Goal: Task Accomplishment & Management: Complete application form

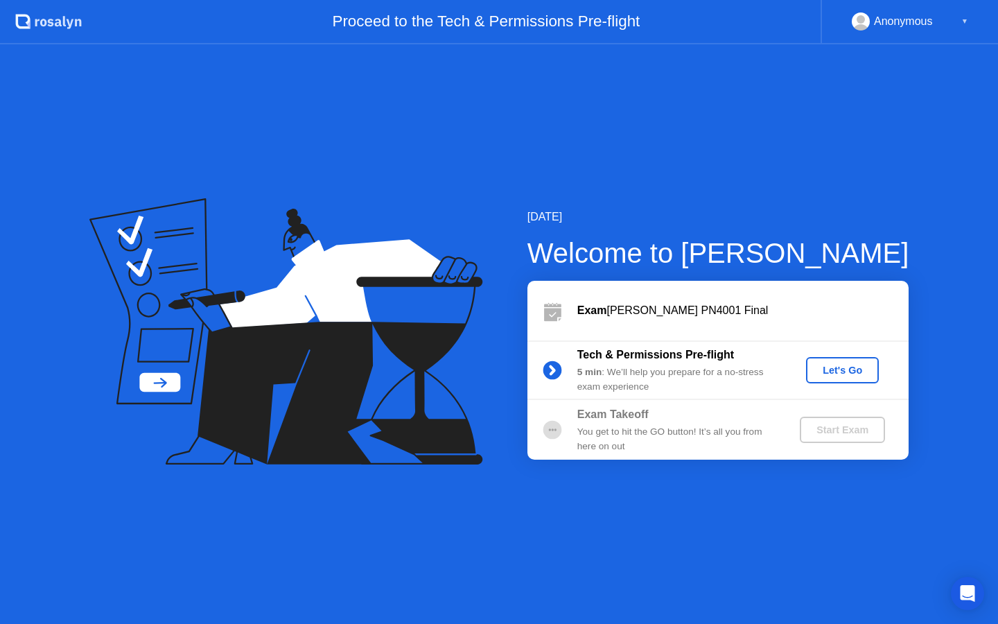
click at [842, 378] on button "Let's Go" at bounding box center [842, 370] width 73 height 26
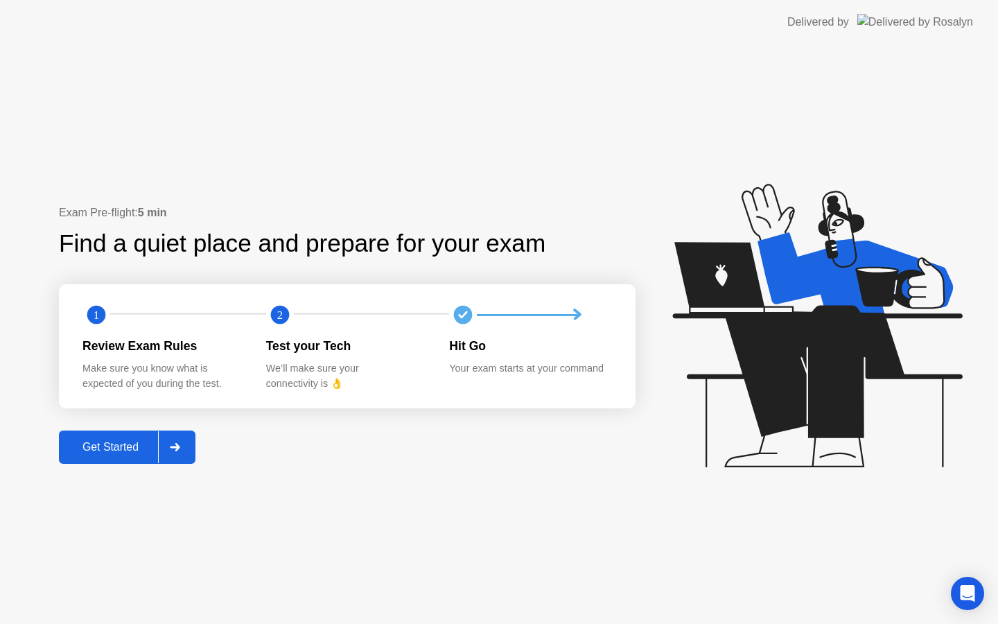
click at [138, 452] on div "Get Started" at bounding box center [110, 447] width 95 height 12
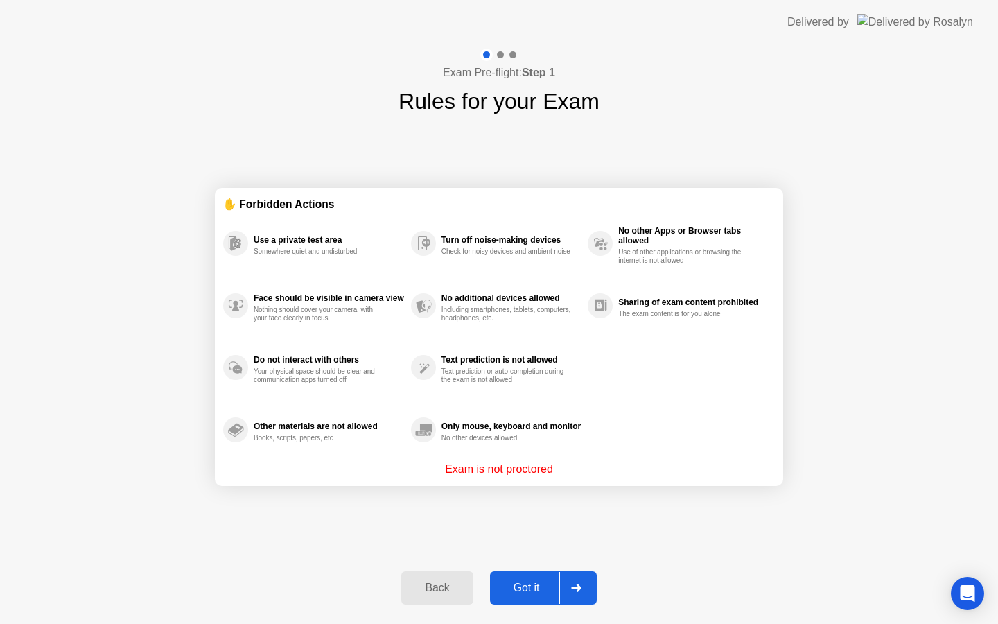
click at [550, 586] on div "Got it" at bounding box center [526, 587] width 65 height 12
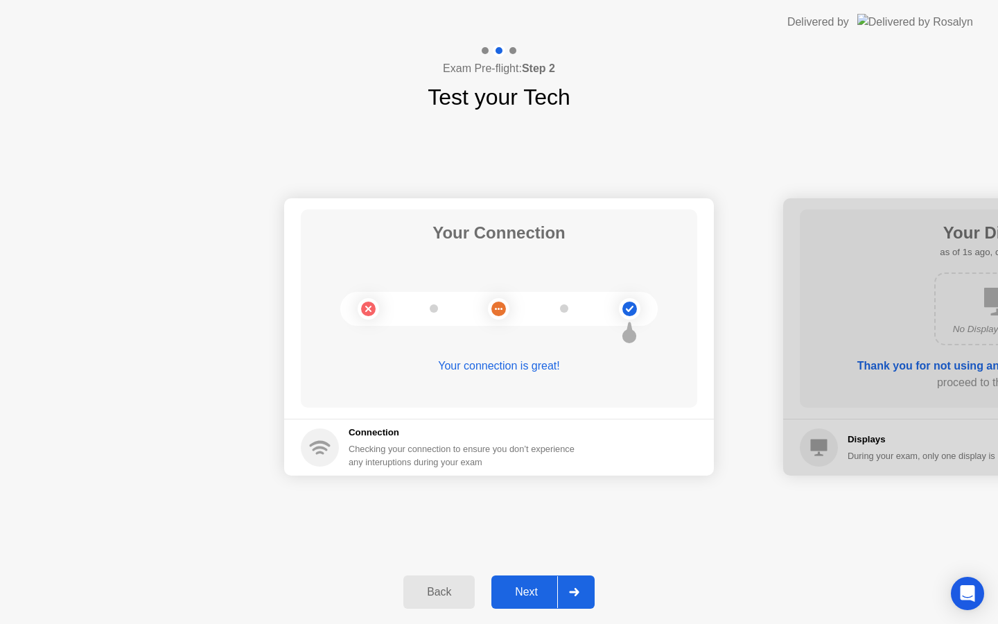
click at [539, 595] on div "Next" at bounding box center [526, 592] width 62 height 12
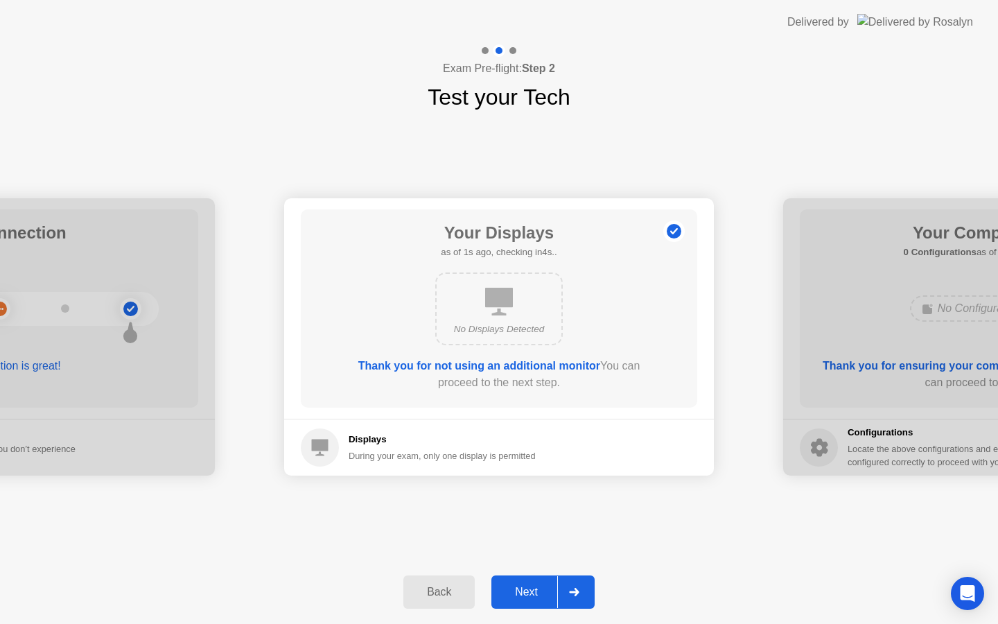
click at [539, 595] on div "Next" at bounding box center [526, 592] width 62 height 12
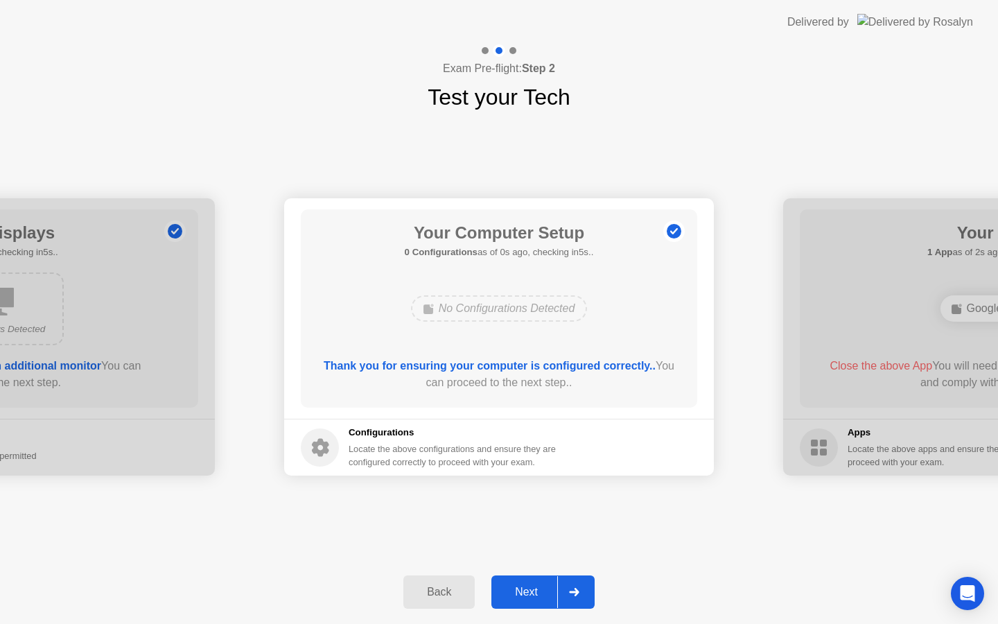
click at [539, 595] on div "Next" at bounding box center [526, 592] width 62 height 12
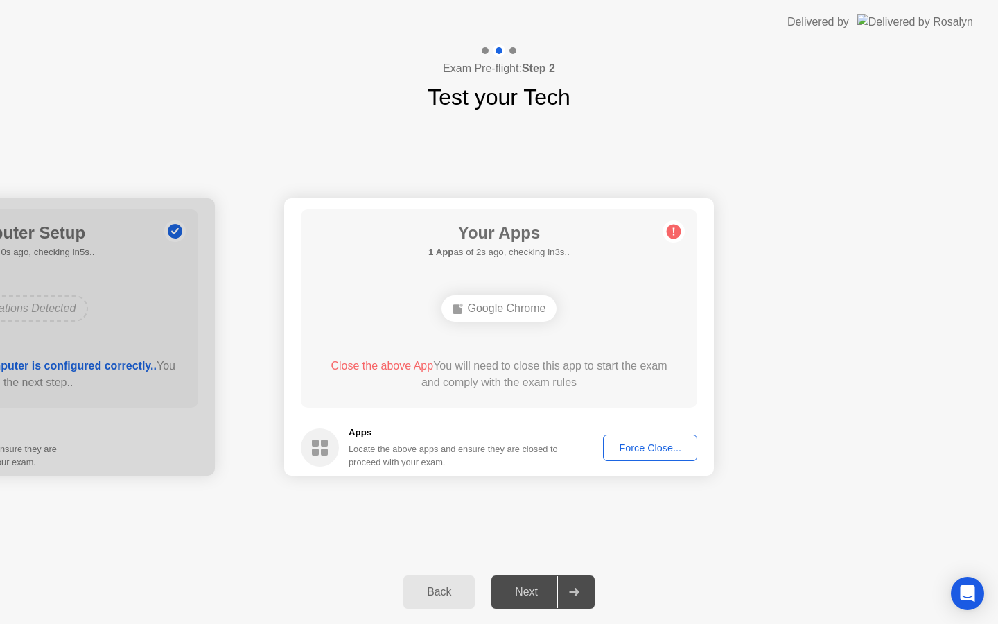
click at [635, 443] on div "Force Close..." at bounding box center [650, 447] width 85 height 11
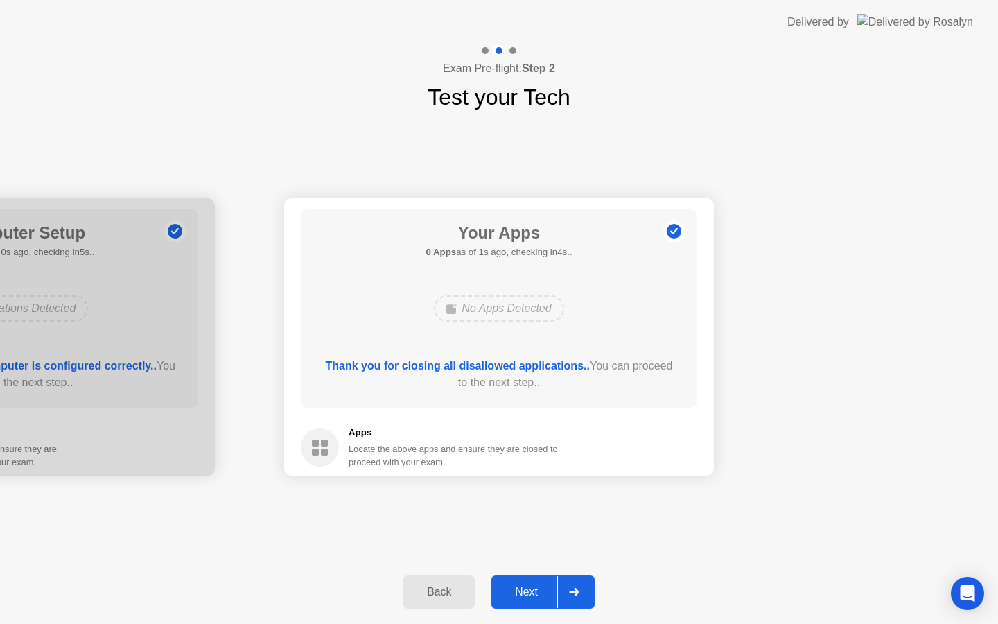
click at [534, 590] on div "Next" at bounding box center [526, 592] width 62 height 12
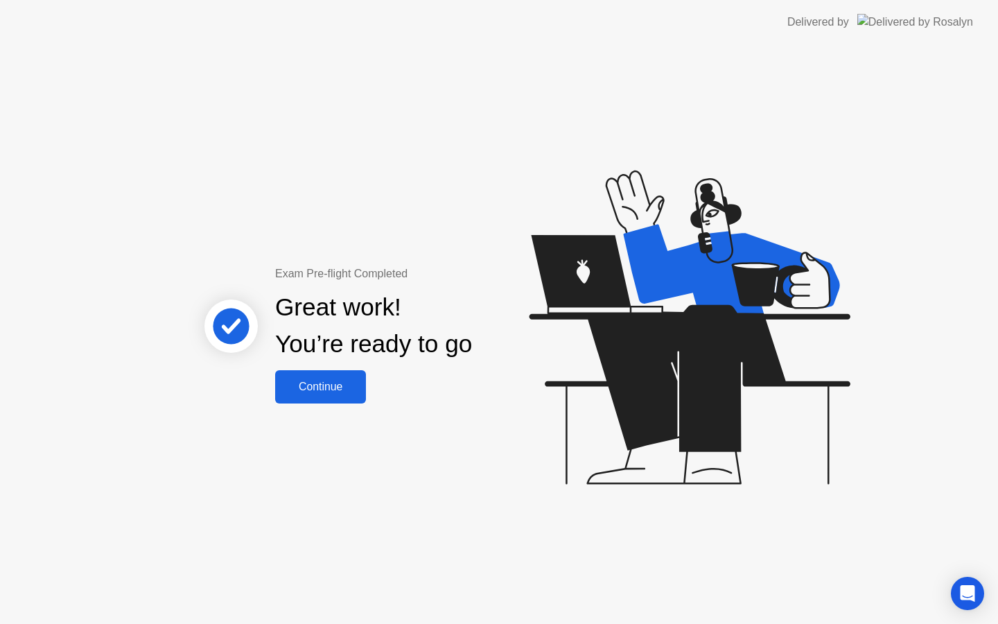
click at [353, 387] on div "Continue" at bounding box center [320, 386] width 82 height 12
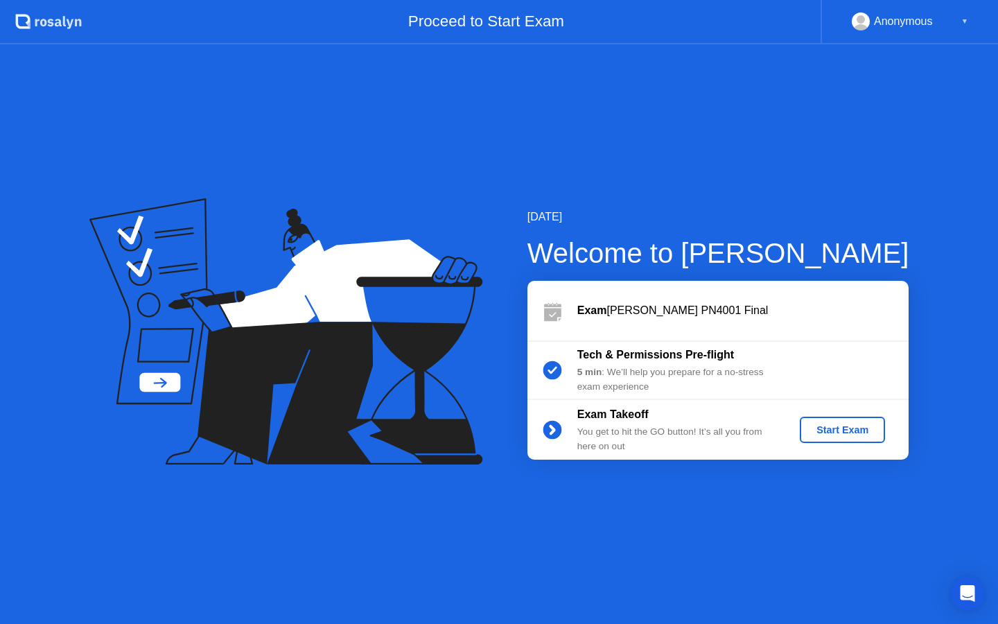
click at [847, 424] on div "Start Exam" at bounding box center [842, 429] width 74 height 11
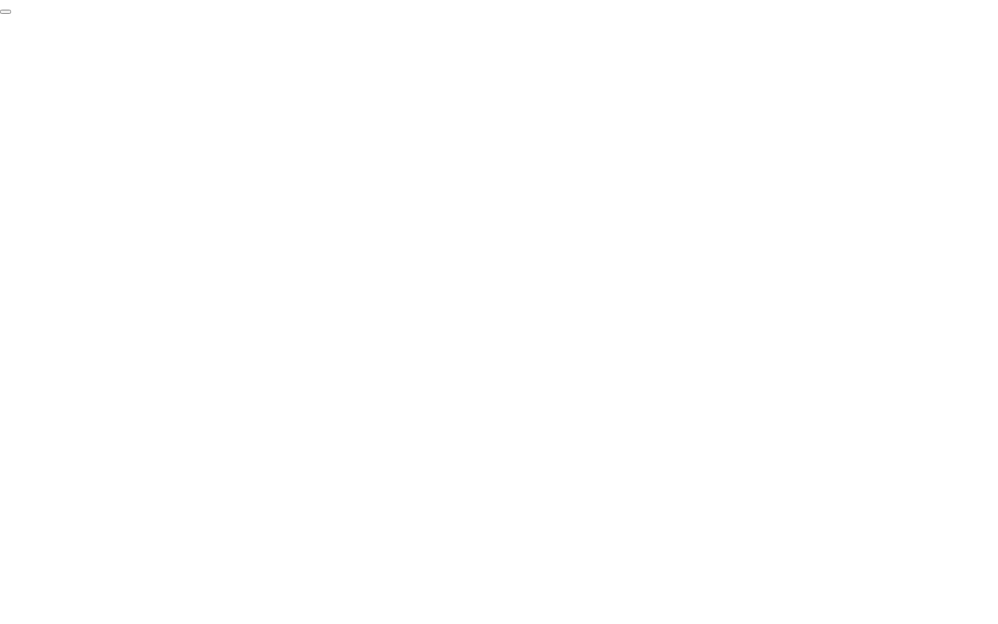
click div "End Proctoring Session"
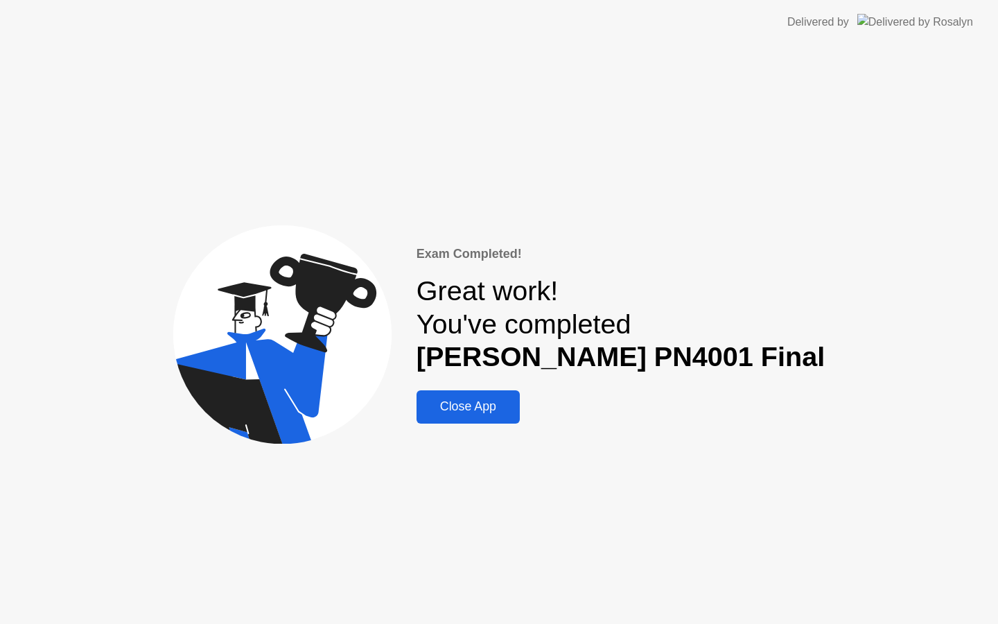
click at [516, 412] on div "Close App" at bounding box center [468, 406] width 95 height 15
